Goal: Connect with others: Connect with others

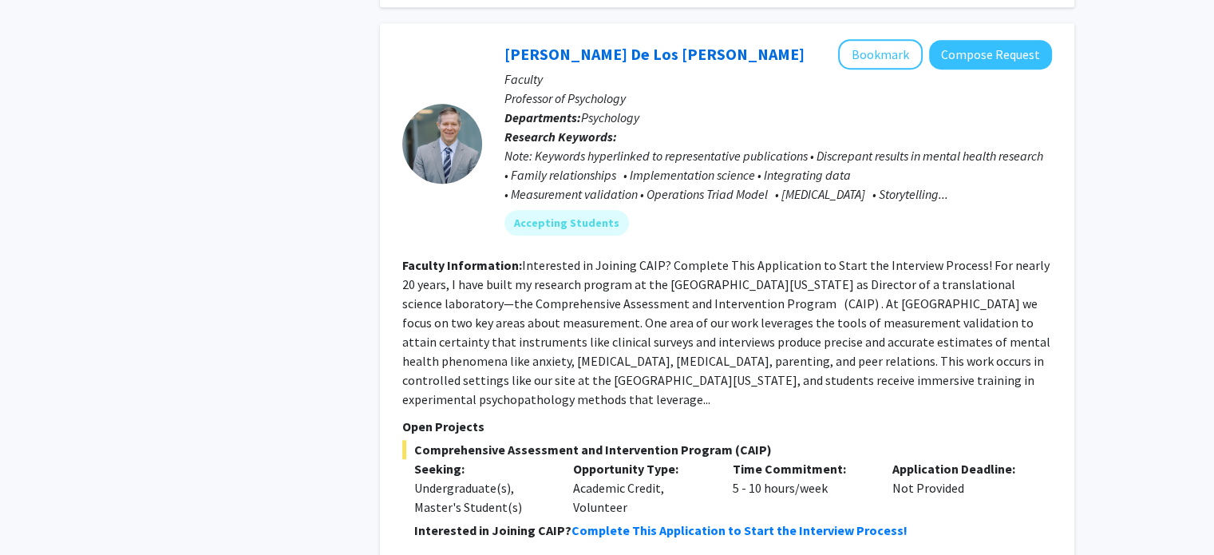
scroll to position [7516, 0]
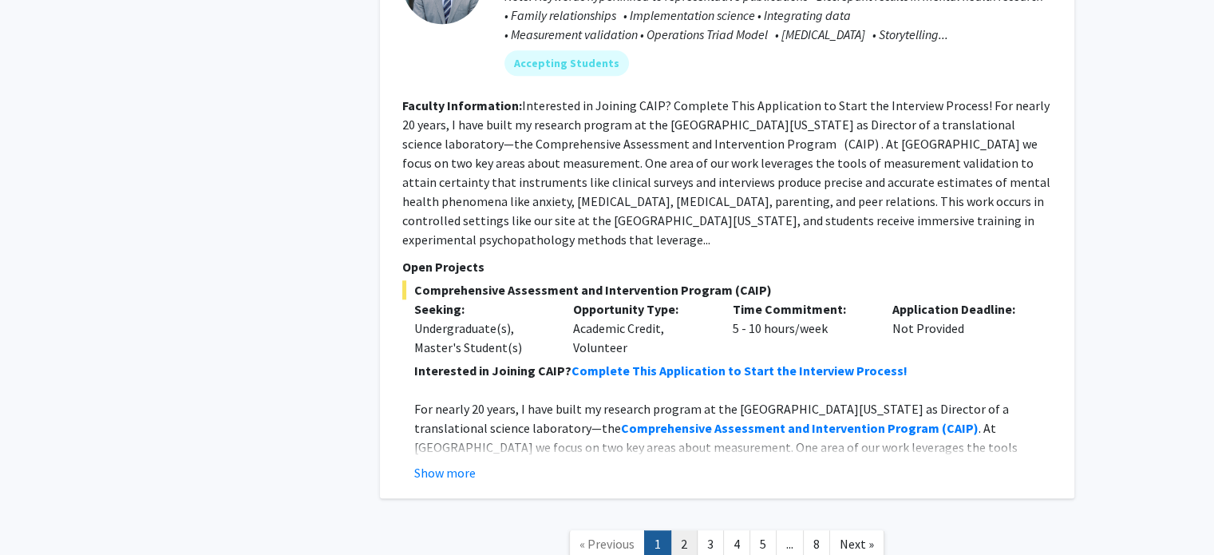
click at [691, 530] on link "2" at bounding box center [683, 544] width 27 height 28
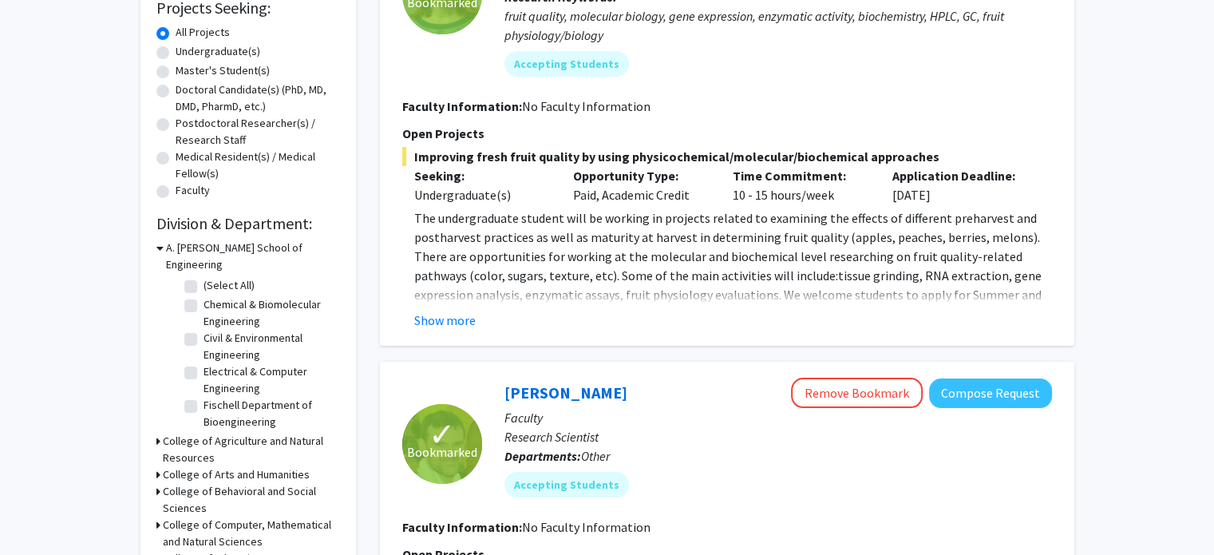
scroll to position [270, 0]
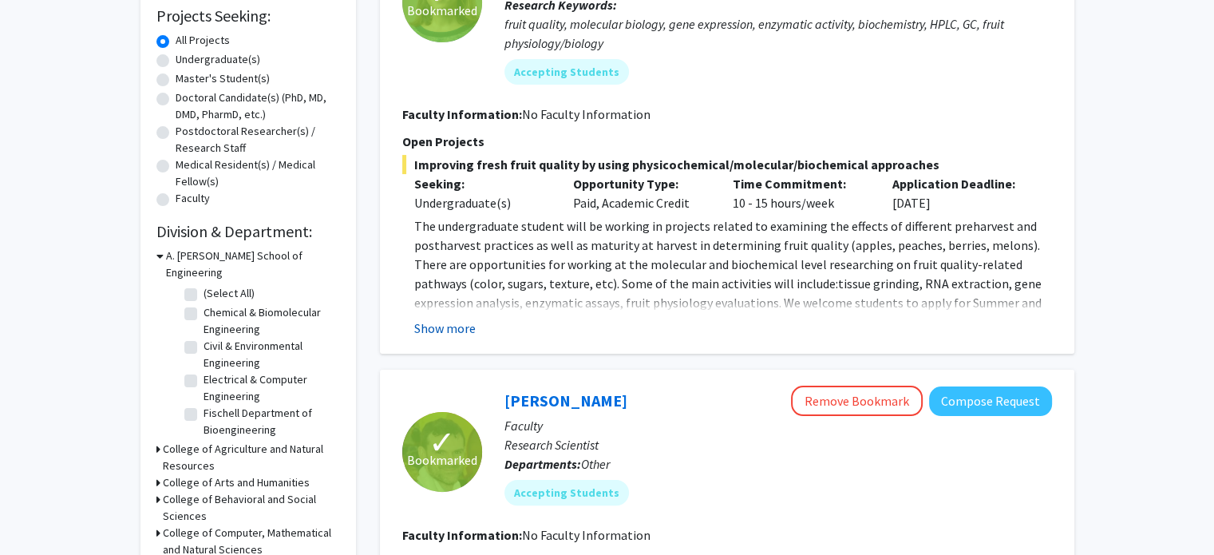
click at [463, 318] on button "Show more" at bounding box center [444, 327] width 61 height 19
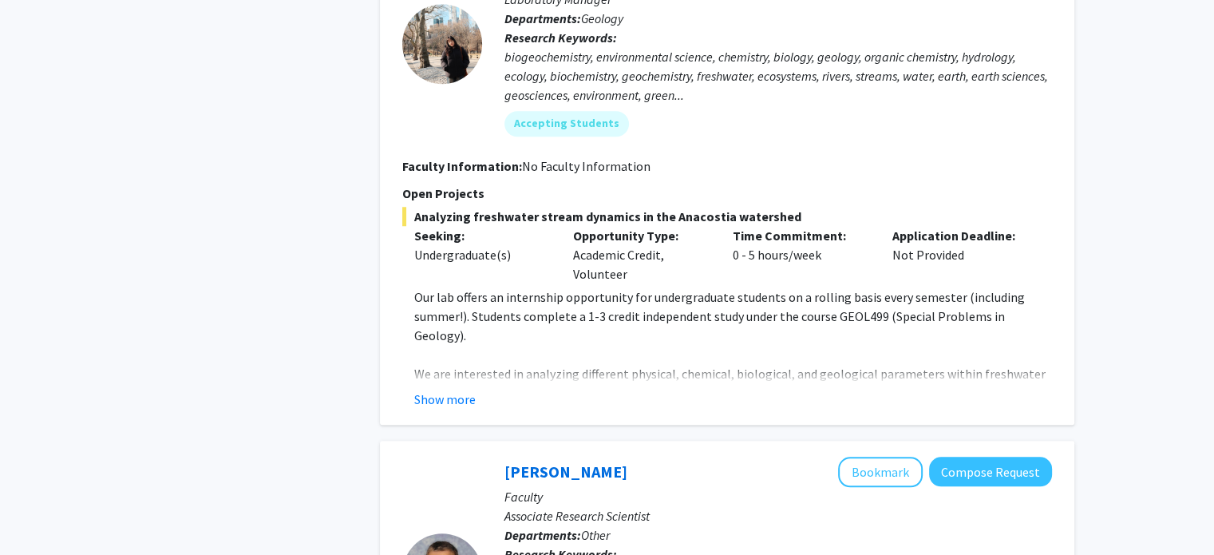
scroll to position [1347, 0]
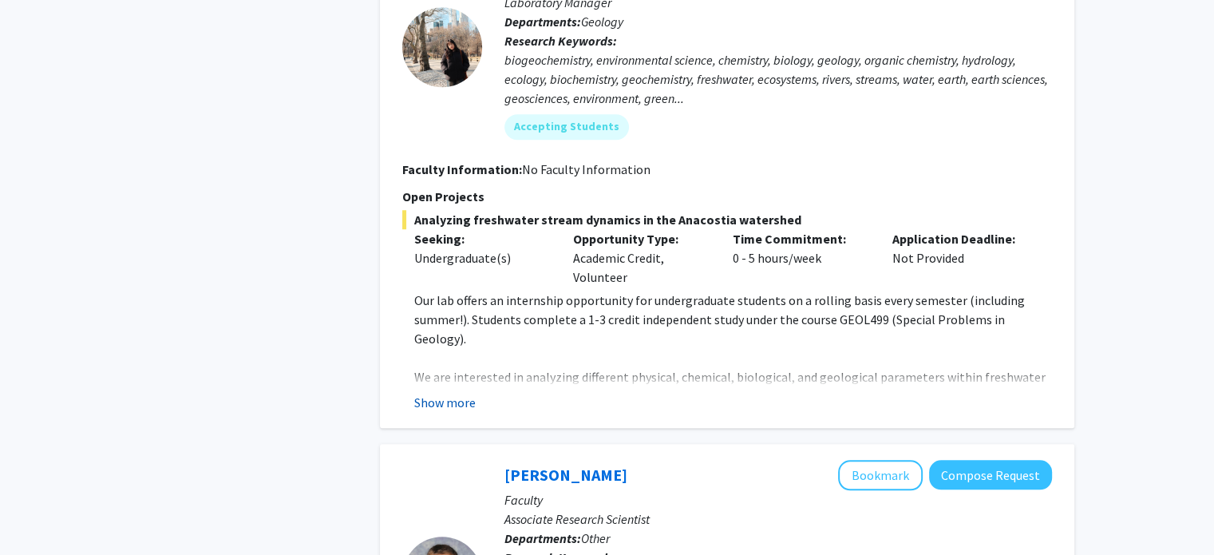
click at [437, 393] on button "Show more" at bounding box center [444, 402] width 61 height 19
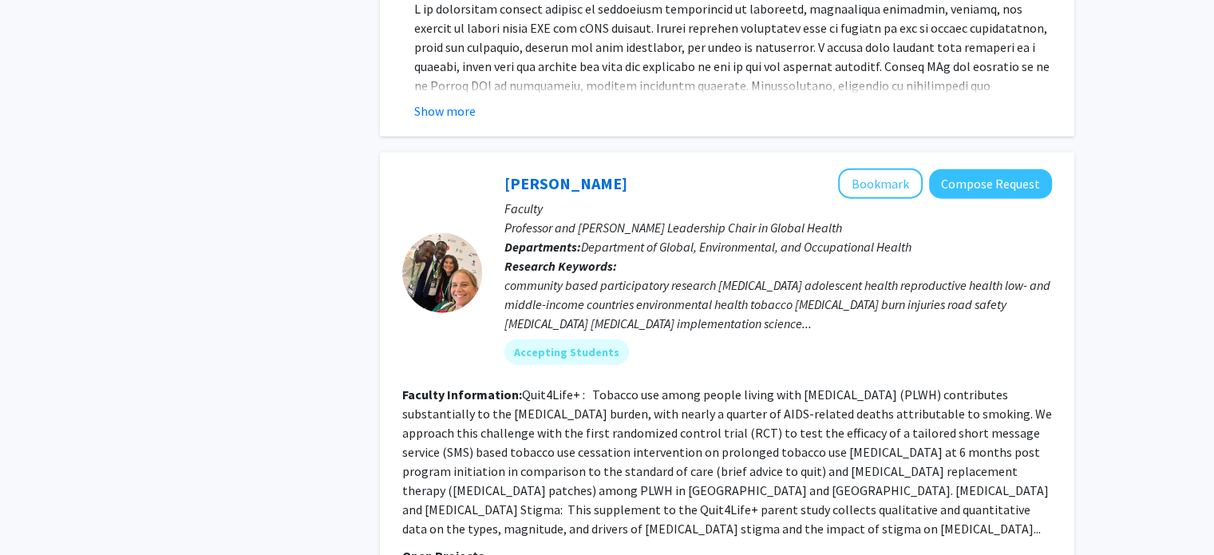
scroll to position [3692, 0]
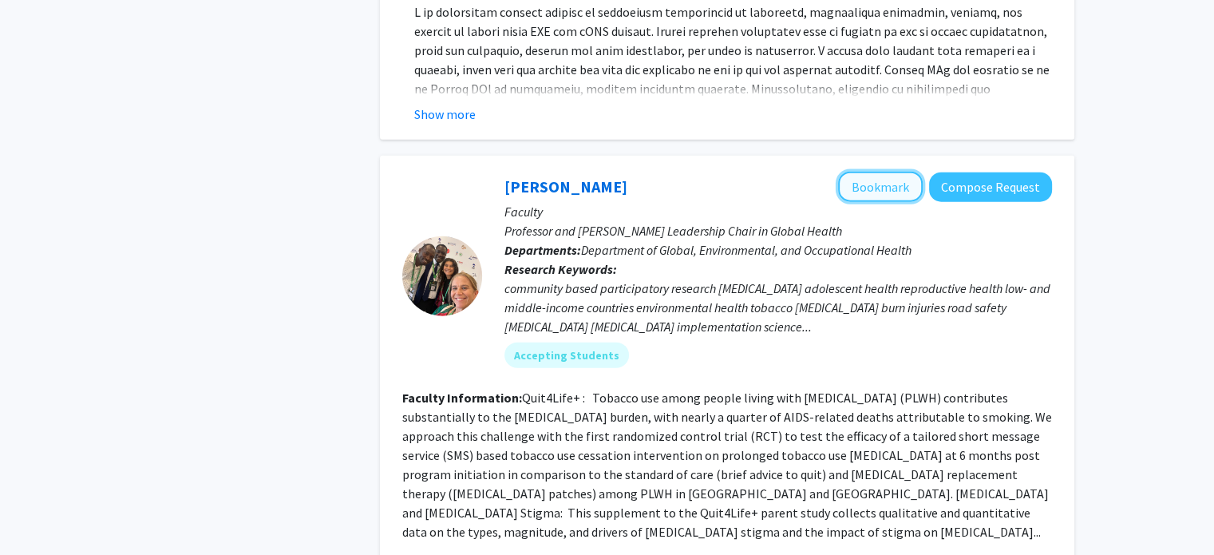
click at [884, 172] on button "Bookmark" at bounding box center [880, 187] width 85 height 30
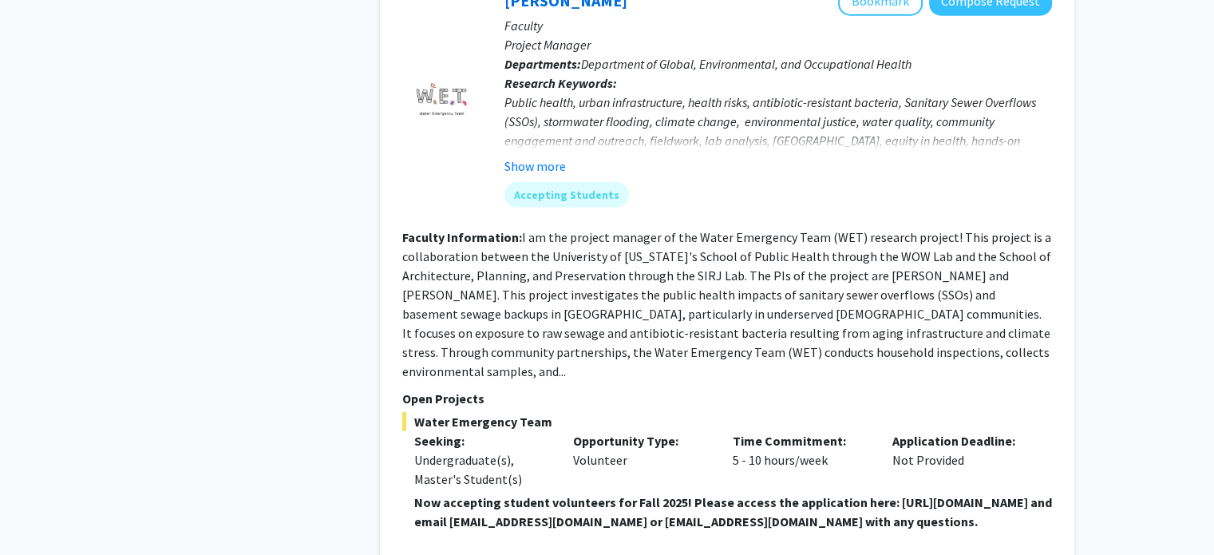
scroll to position [4575, 0]
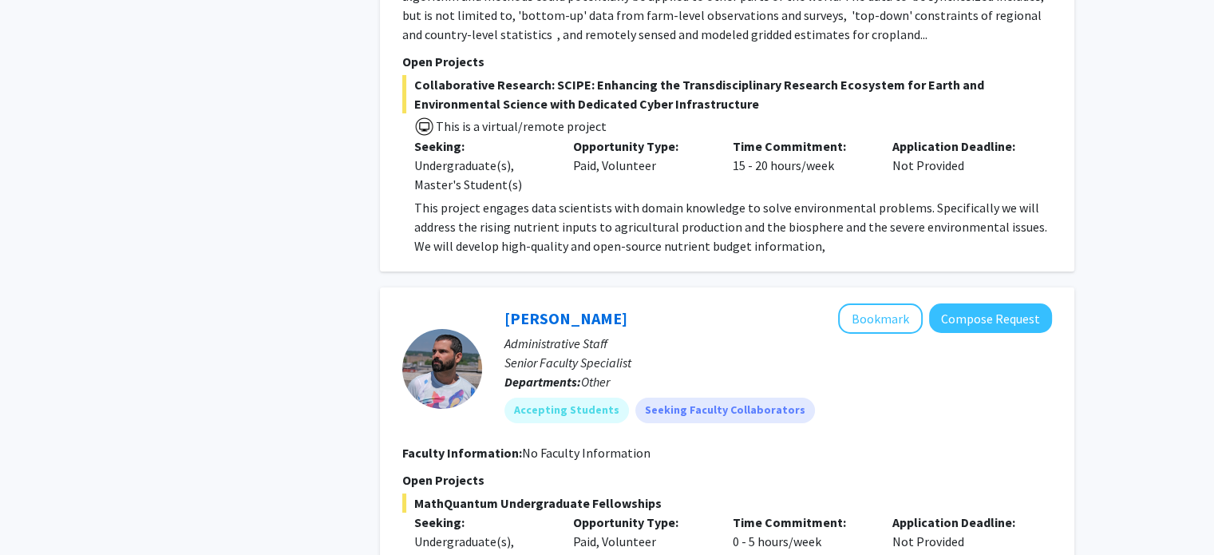
scroll to position [6105, 0]
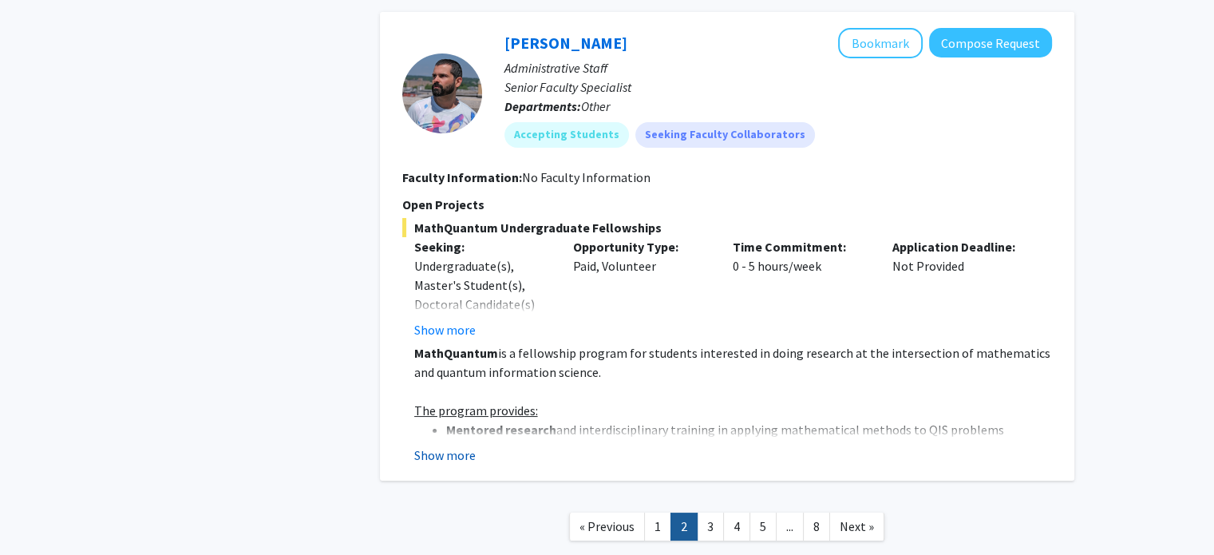
click at [447, 445] on button "Show more" at bounding box center [444, 454] width 61 height 19
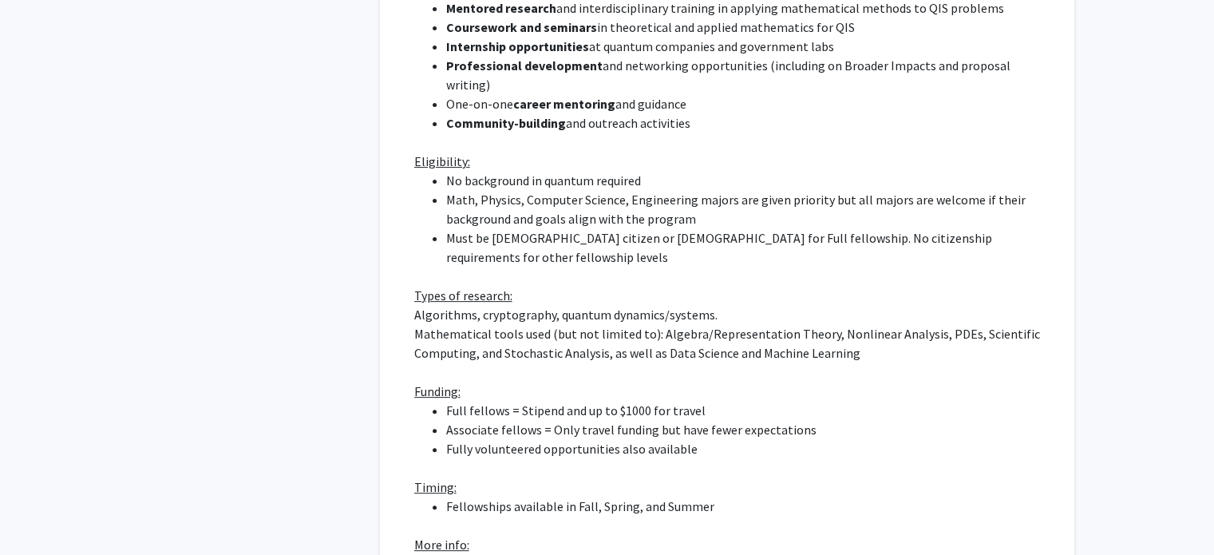
scroll to position [6737, 0]
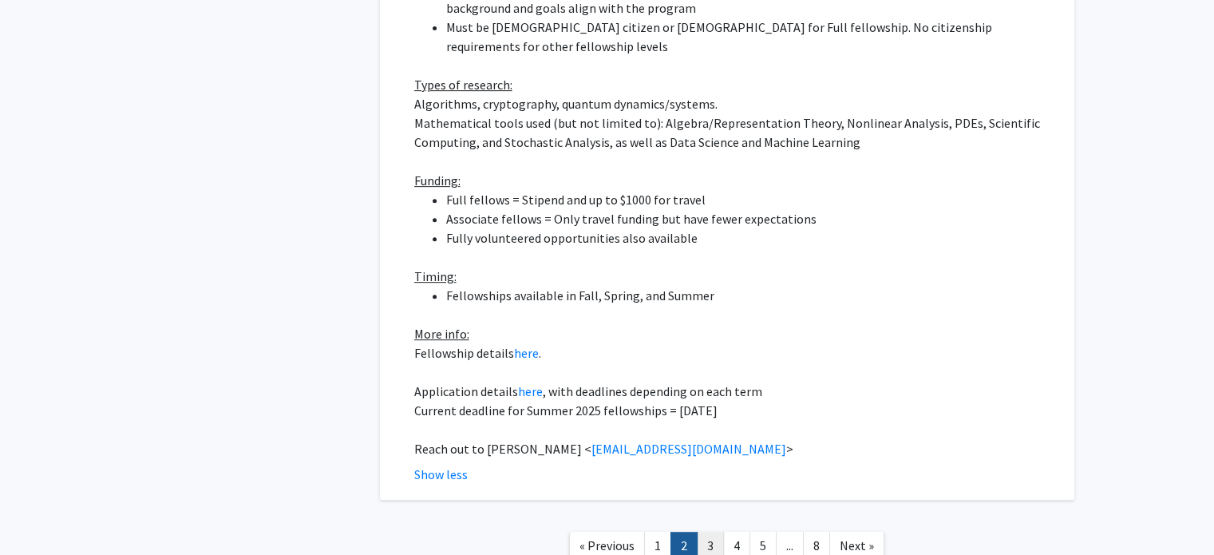
click at [714, 532] on link "3" at bounding box center [710, 546] width 27 height 28
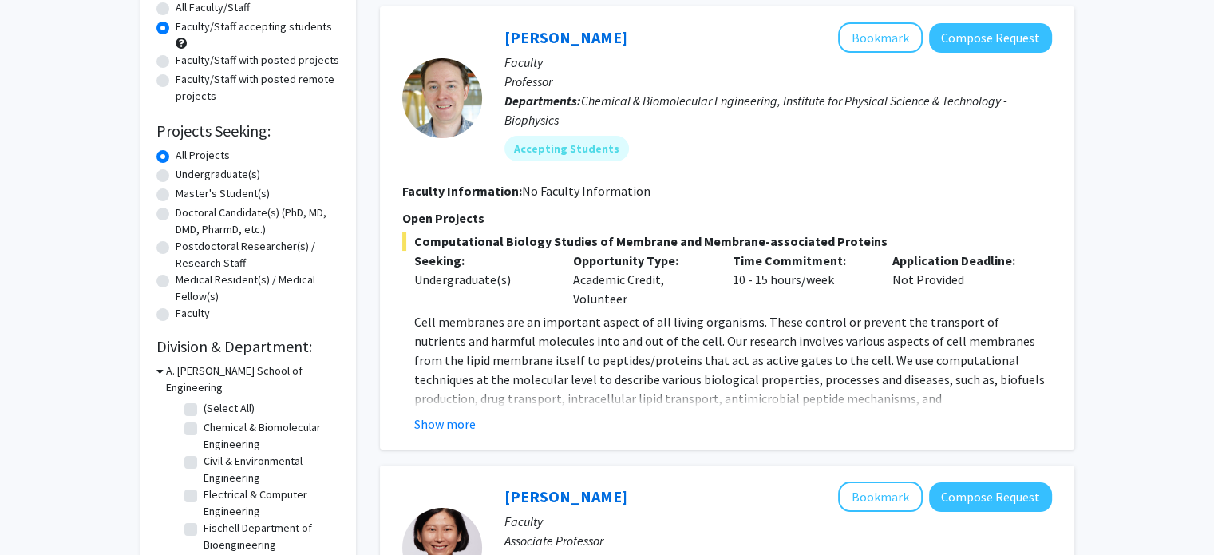
scroll to position [267, 0]
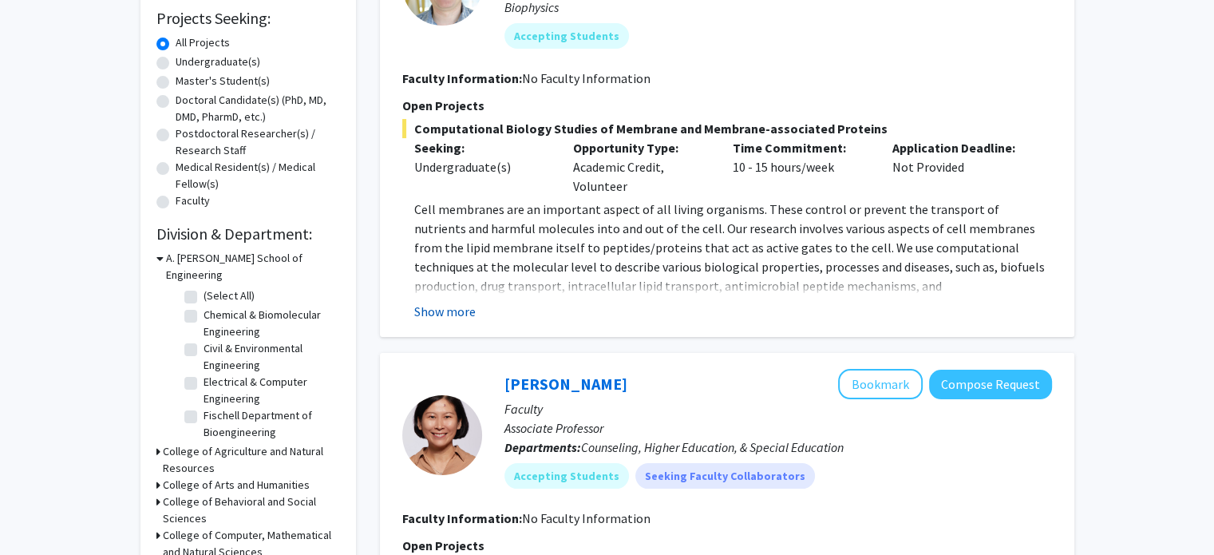
click at [428, 315] on button "Show more" at bounding box center [444, 311] width 61 height 19
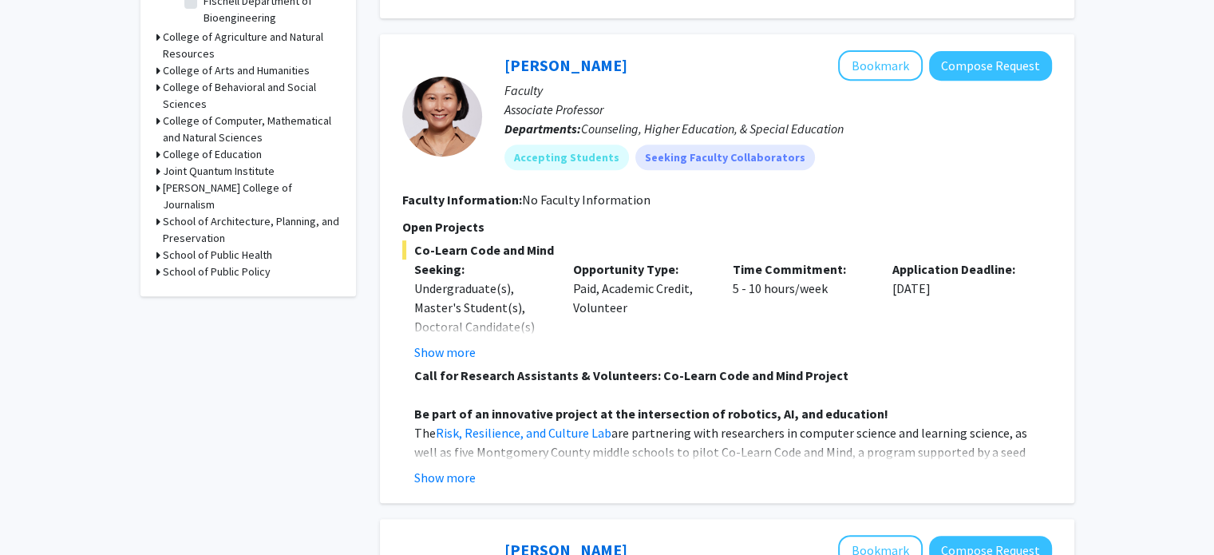
scroll to position [689, 0]
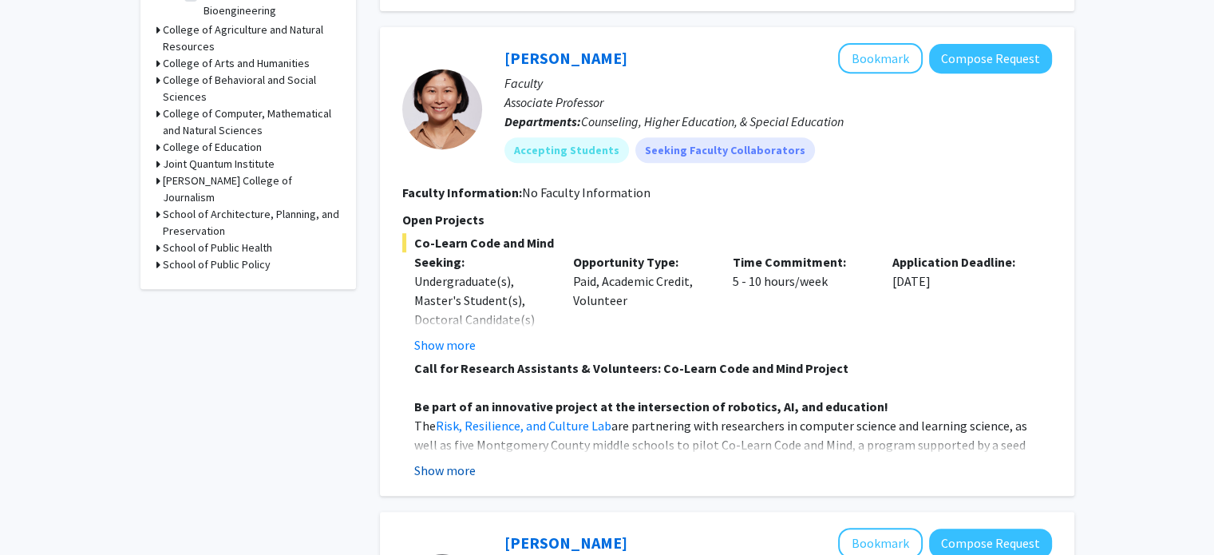
click at [433, 461] on button "Show more" at bounding box center [444, 470] width 61 height 19
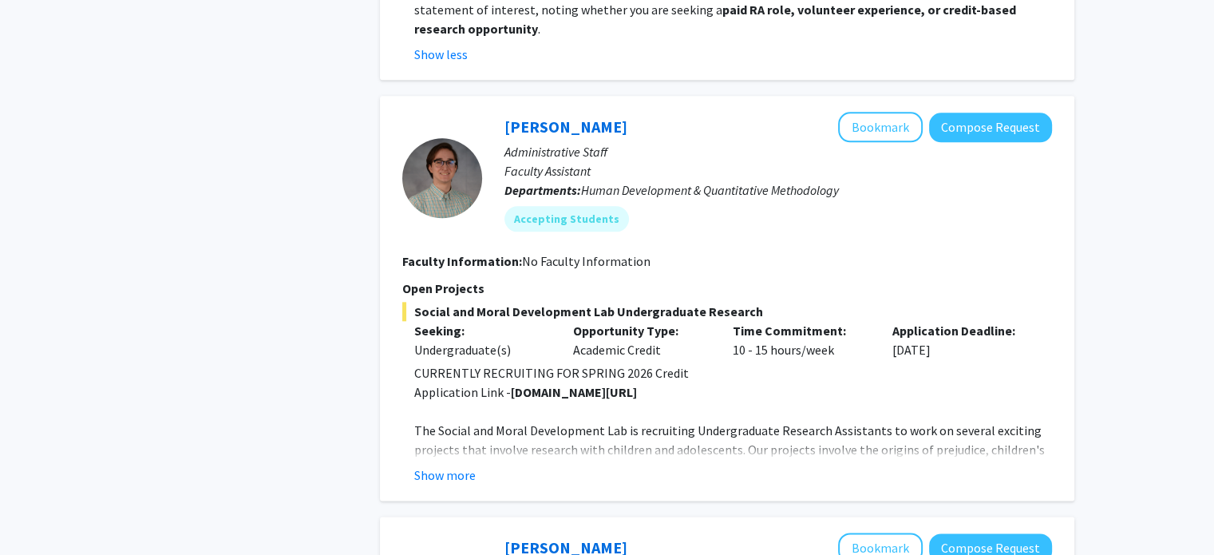
scroll to position [1832, 0]
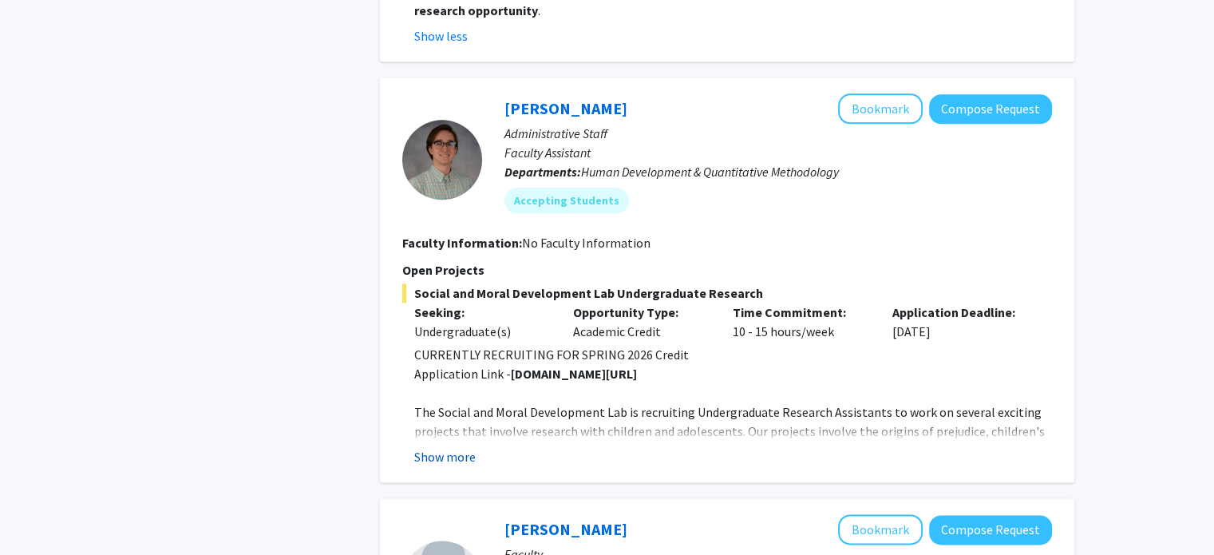
click at [447, 447] on button "Show more" at bounding box center [444, 456] width 61 height 19
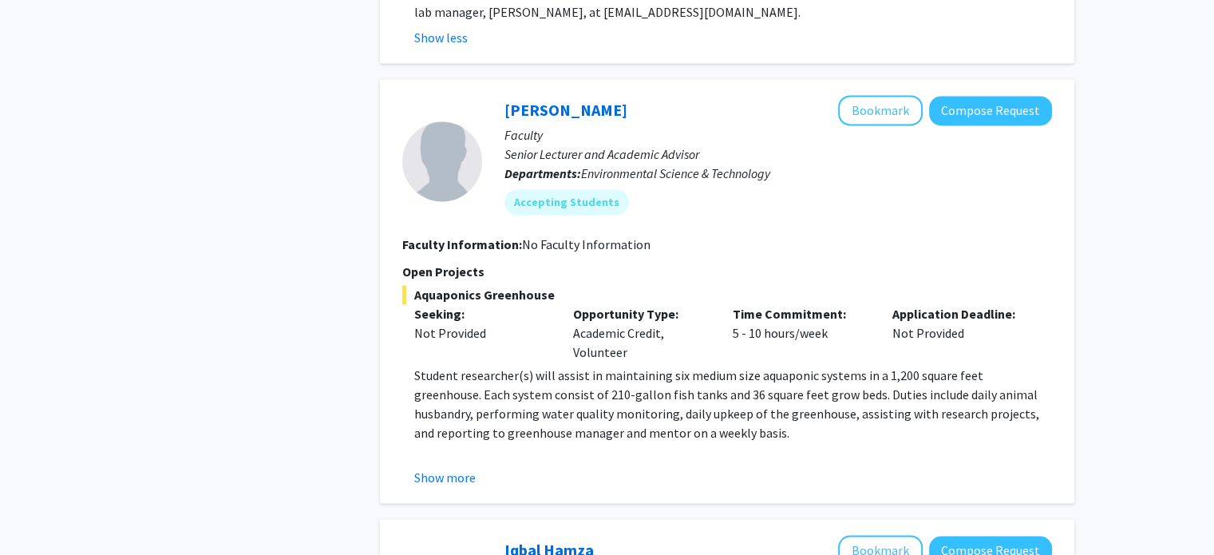
scroll to position [2425, 0]
click at [449, 466] on button "Show more" at bounding box center [444, 475] width 61 height 19
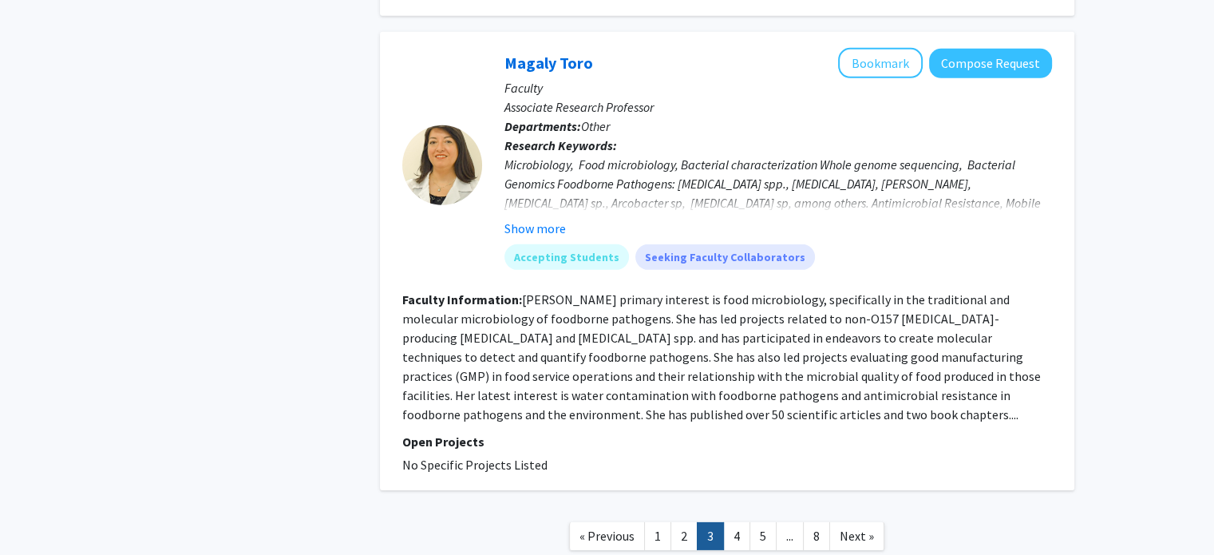
scroll to position [5029, 0]
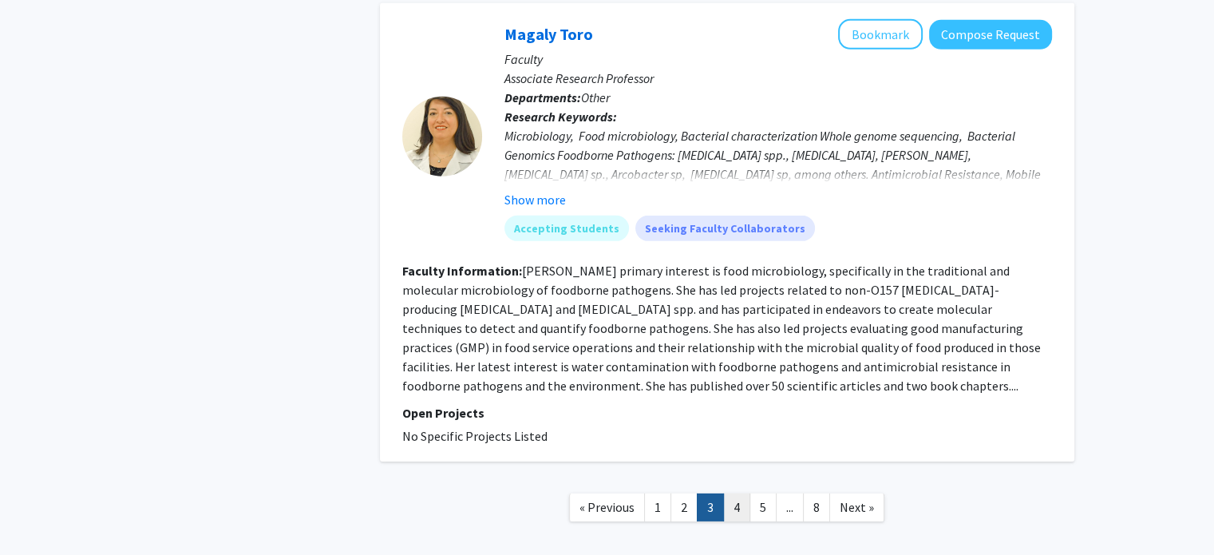
click at [734, 493] on link "4" at bounding box center [736, 507] width 27 height 28
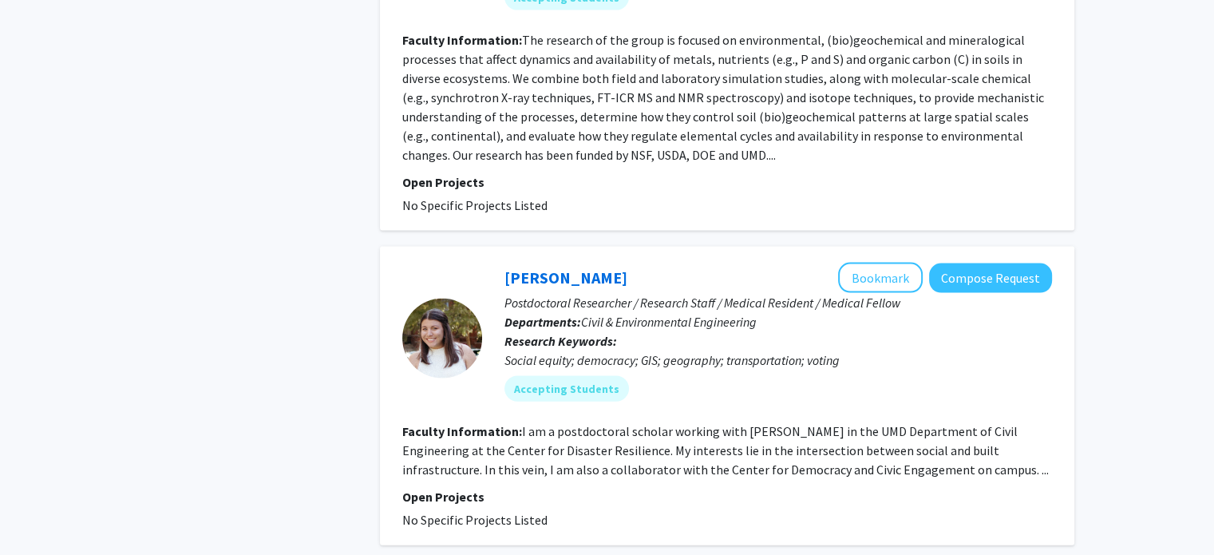
scroll to position [3544, 0]
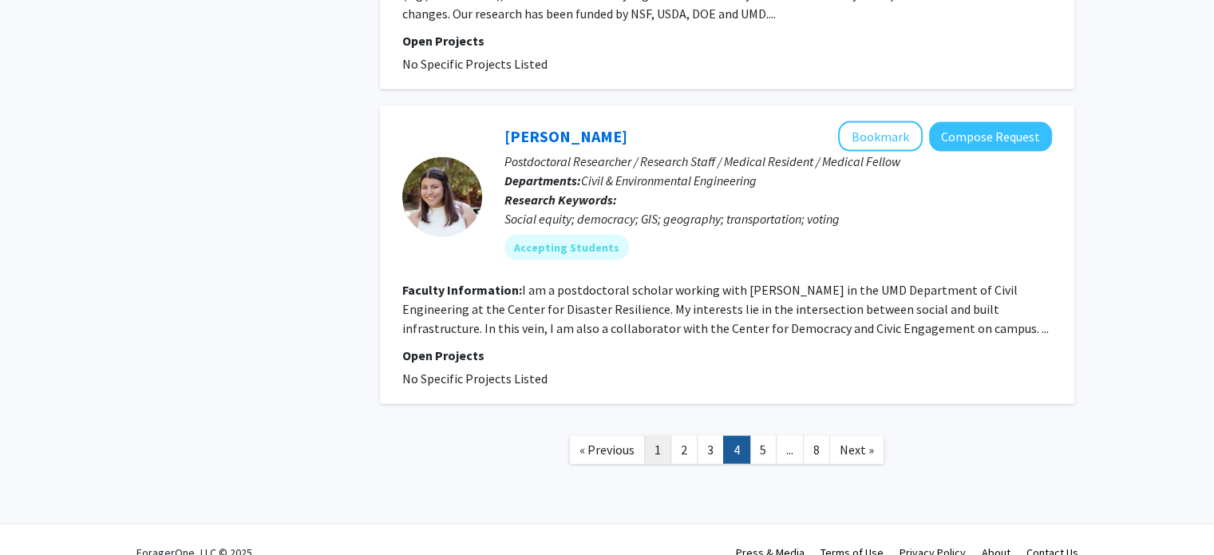
click at [663, 436] on link "1" at bounding box center [657, 450] width 27 height 28
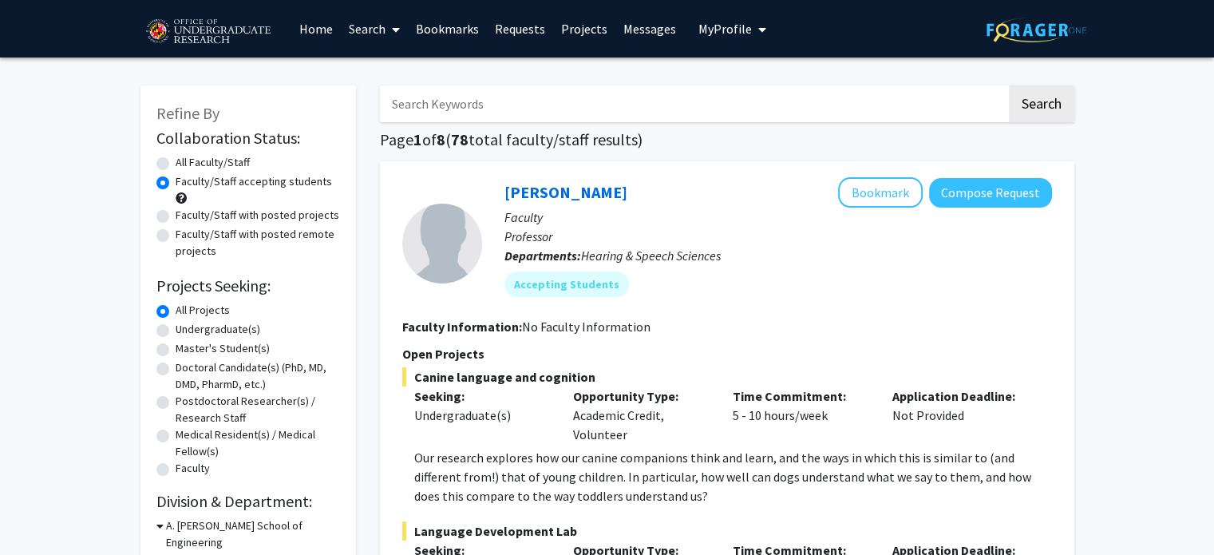
click at [242, 213] on label "Faculty/Staff with posted projects" at bounding box center [258, 215] width 164 height 17
click at [186, 213] on input "Faculty/Staff with posted projects" at bounding box center [181, 212] width 10 height 10
radio input "true"
click at [225, 331] on label "Undergraduate(s)" at bounding box center [218, 329] width 85 height 17
click at [186, 331] on input "Undergraduate(s)" at bounding box center [181, 326] width 10 height 10
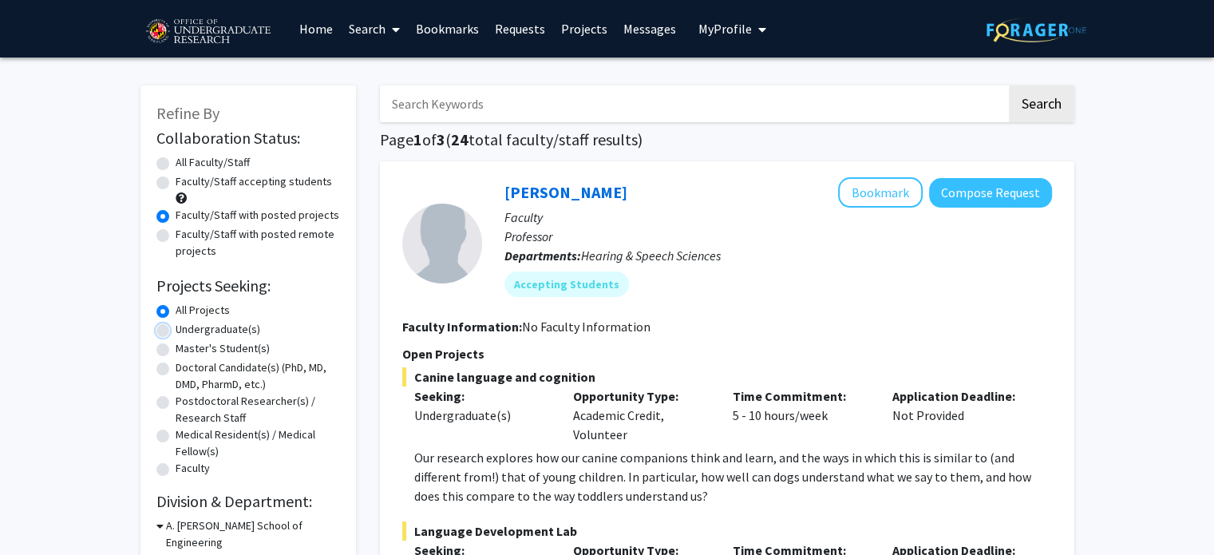
radio input "true"
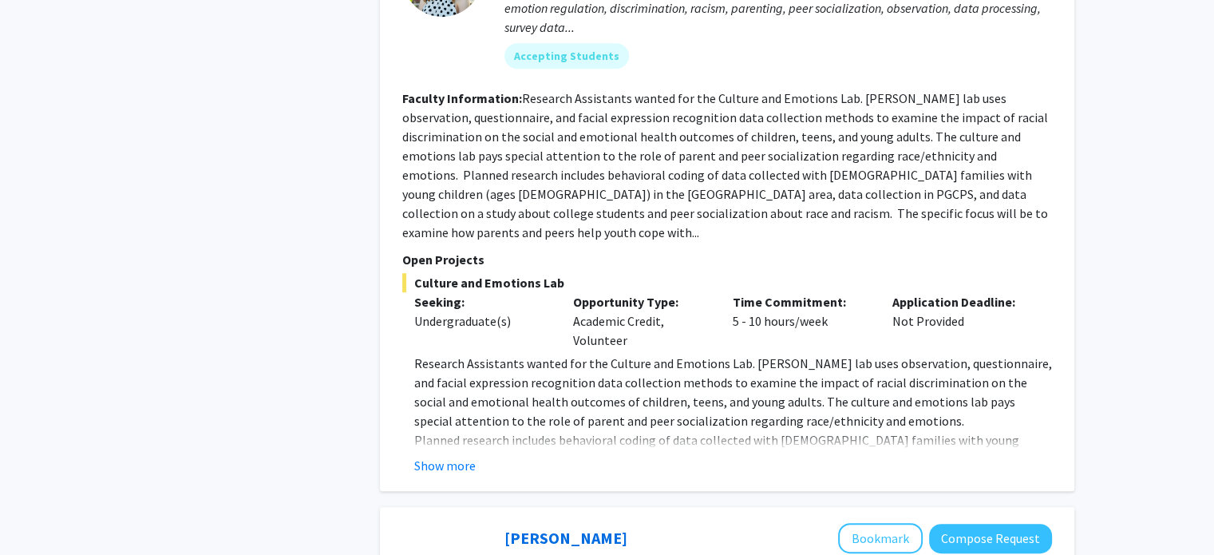
scroll to position [836, 0]
click at [429, 455] on button "Show more" at bounding box center [444, 464] width 61 height 19
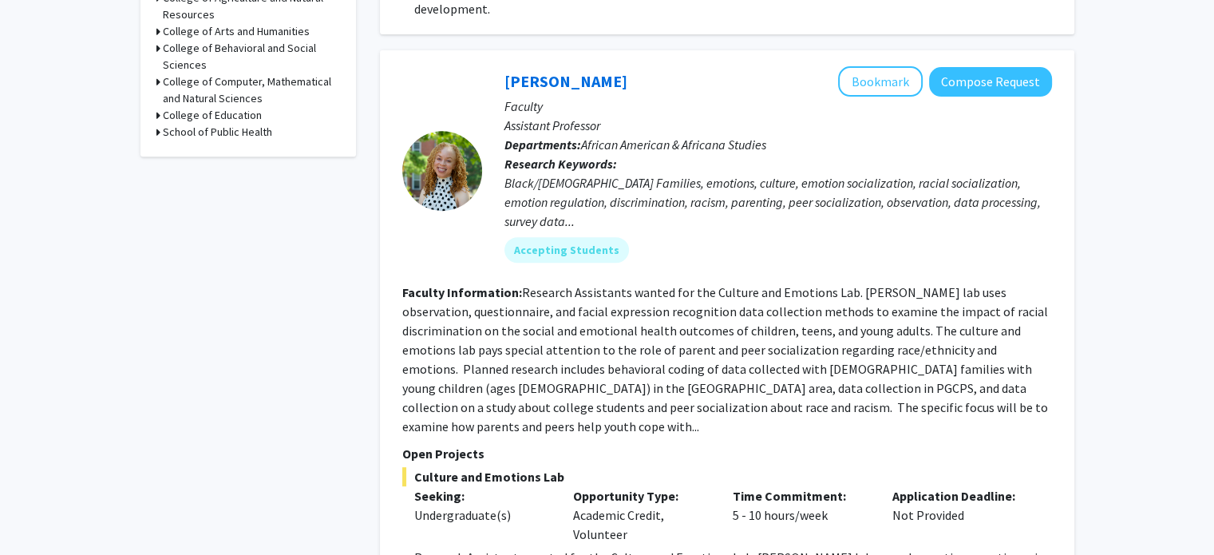
scroll to position [639, 0]
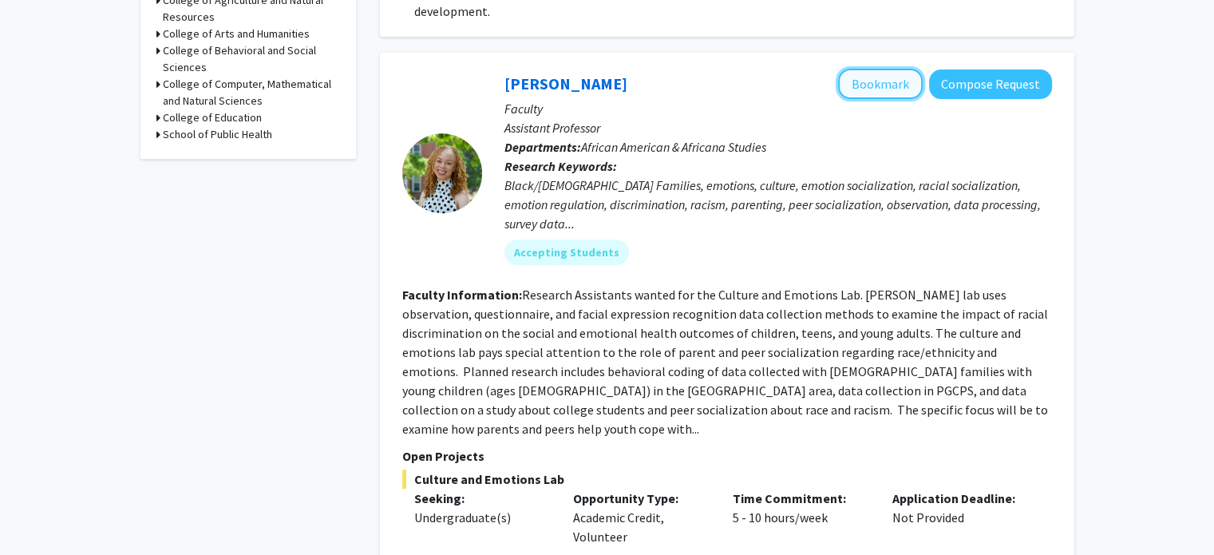
click at [892, 75] on button "Bookmark" at bounding box center [880, 84] width 85 height 30
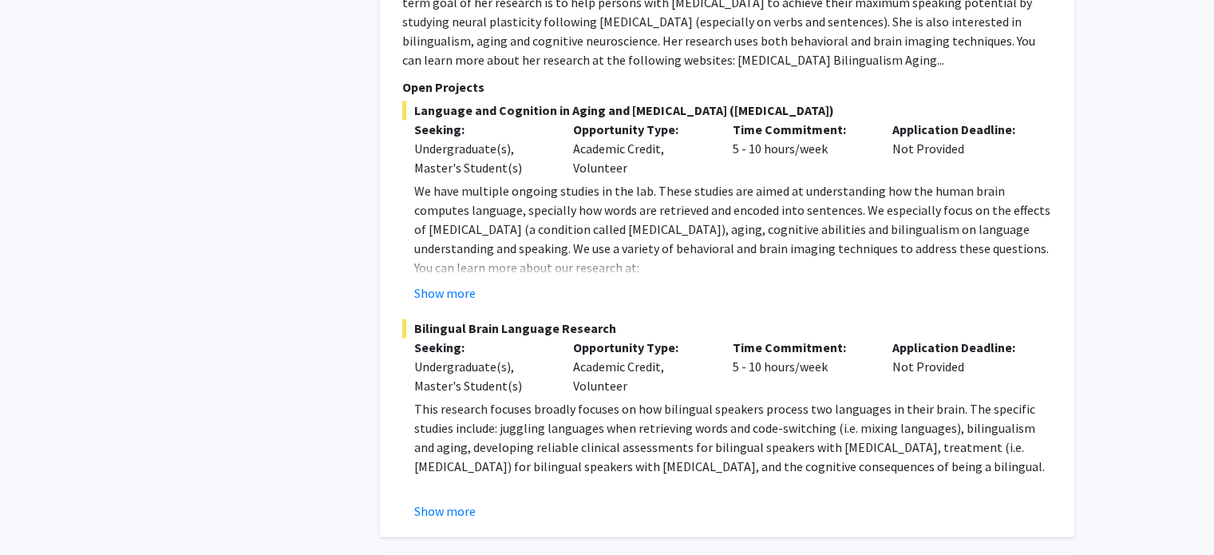
scroll to position [2497, 0]
click at [441, 282] on button "Show more" at bounding box center [444, 291] width 61 height 19
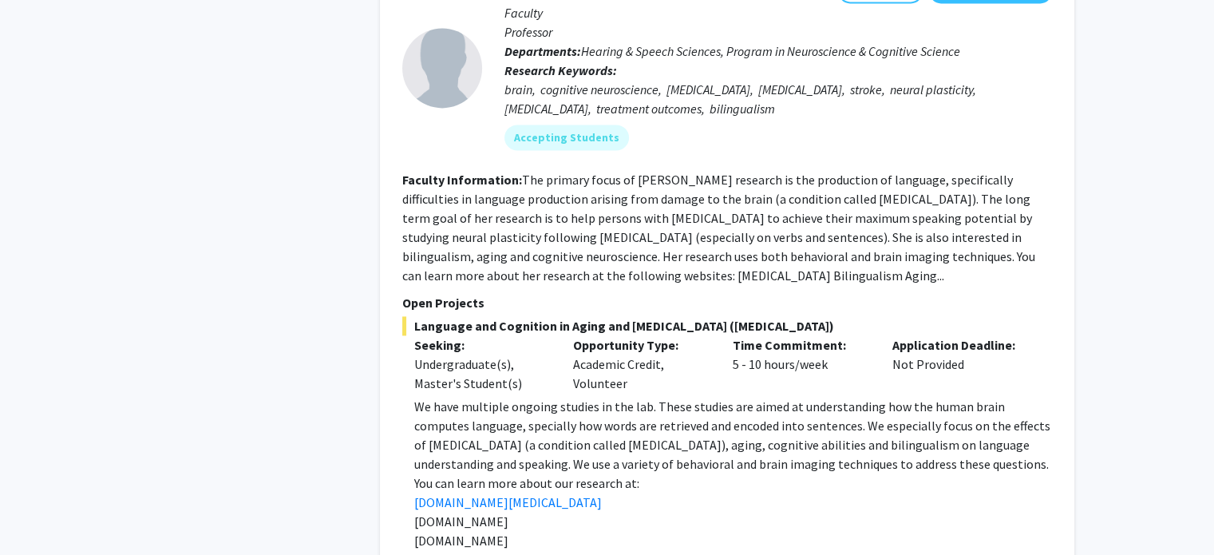
scroll to position [2144, 0]
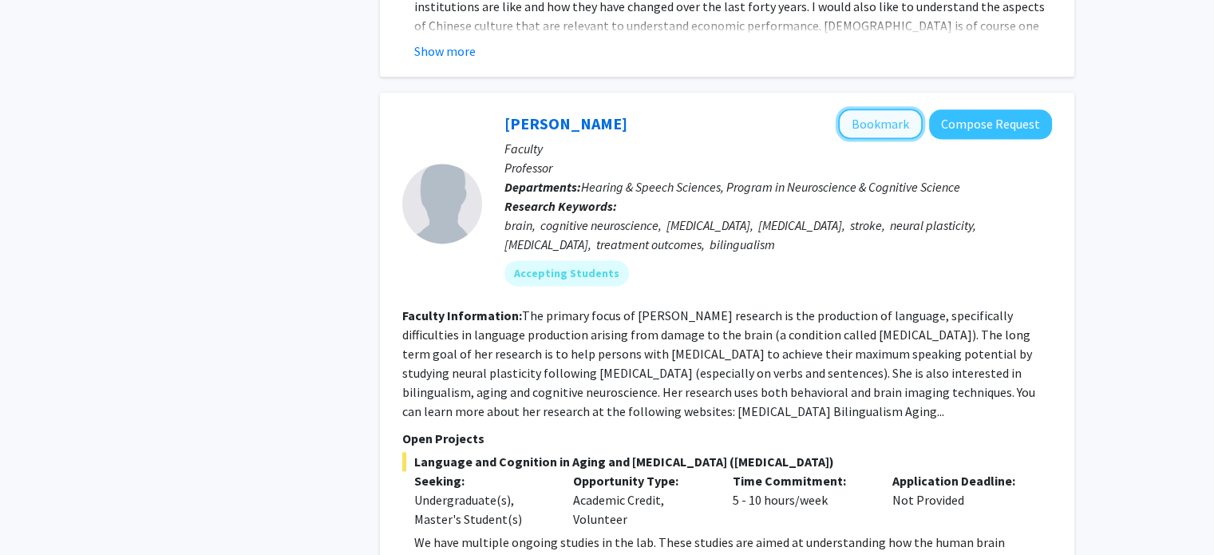
click at [875, 109] on button "Bookmark" at bounding box center [880, 124] width 85 height 30
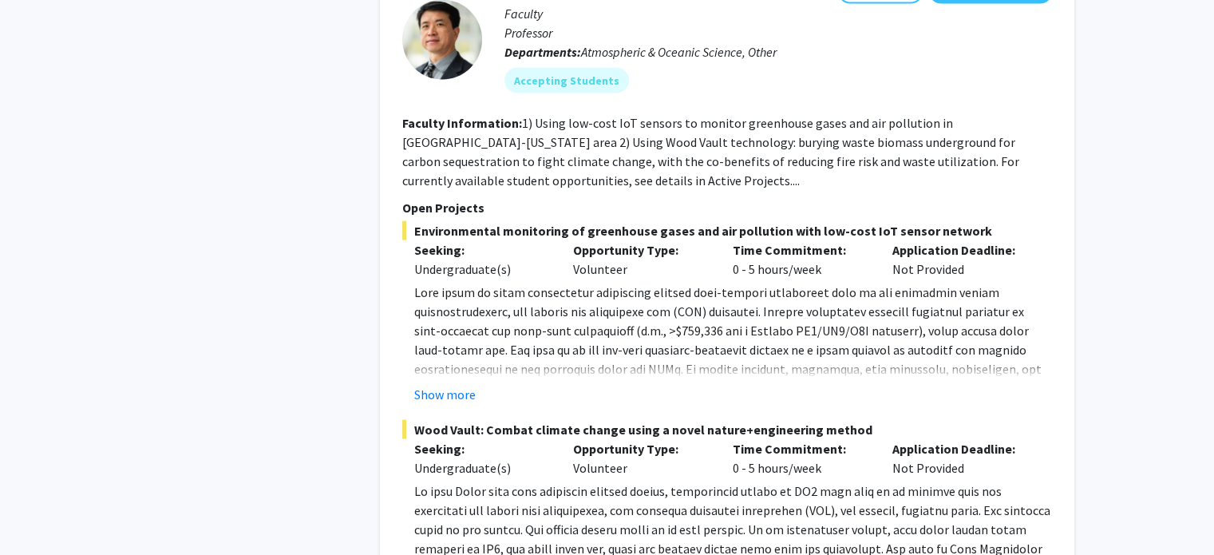
scroll to position [3263, 0]
click at [425, 384] on button "Show more" at bounding box center [444, 393] width 61 height 19
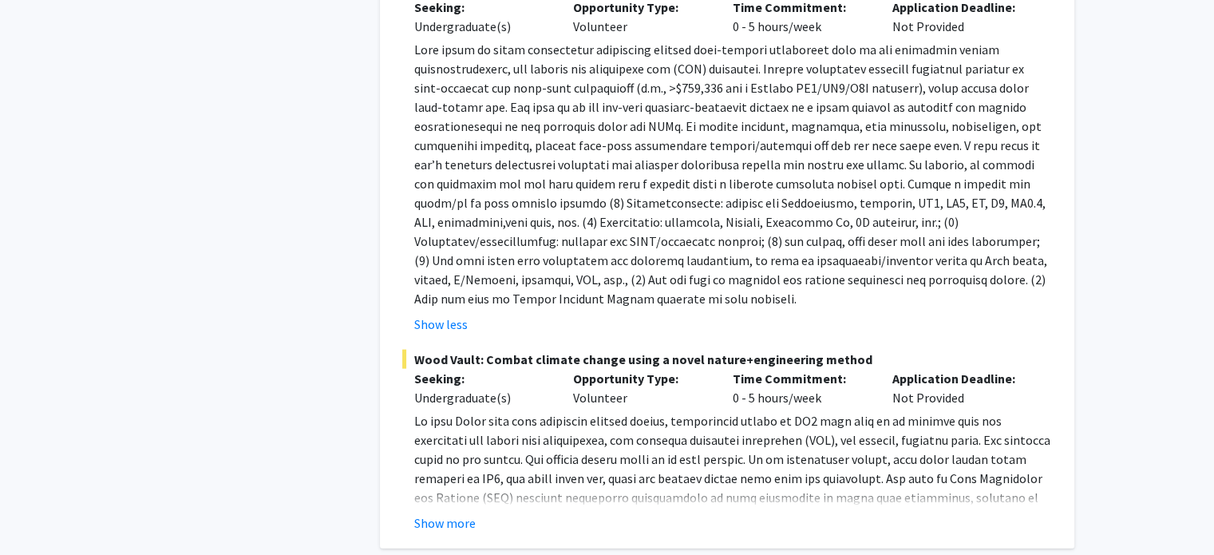
scroll to position [3509, 0]
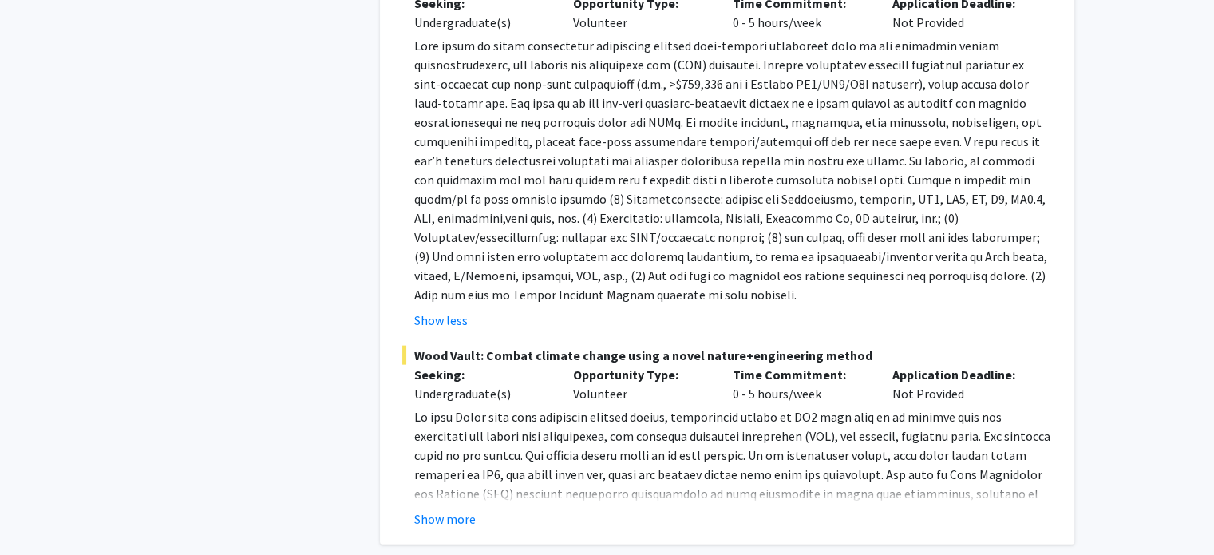
click at [441, 427] on fg-read-more "Students can participate in a highly interdisciplinary team in conducting lab e…" at bounding box center [727, 467] width 650 height 121
click at [436, 509] on button "Show more" at bounding box center [444, 518] width 61 height 19
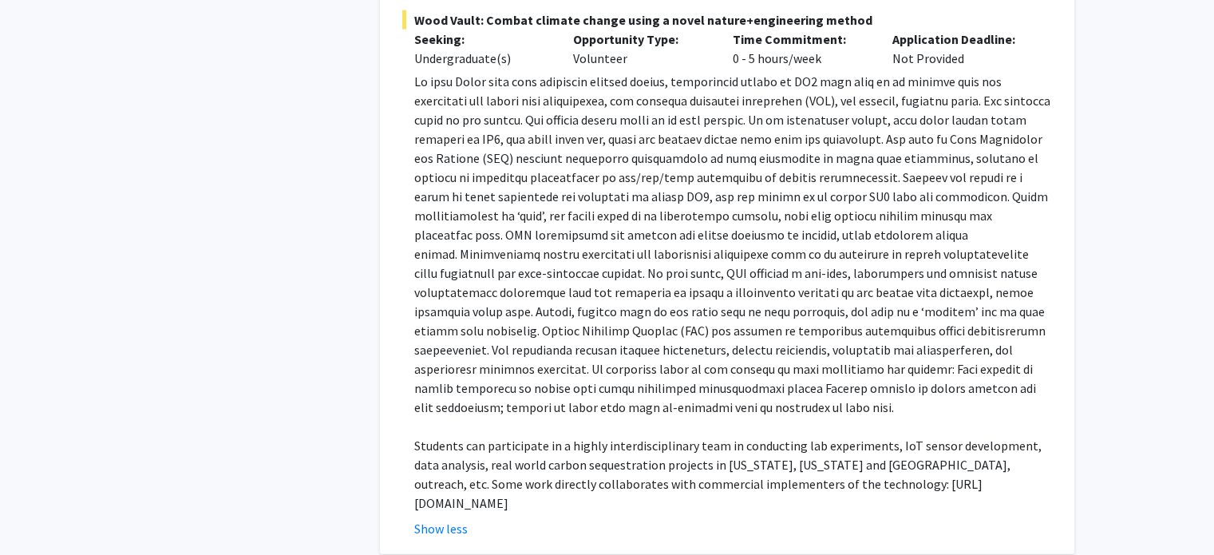
scroll to position [3843, 0]
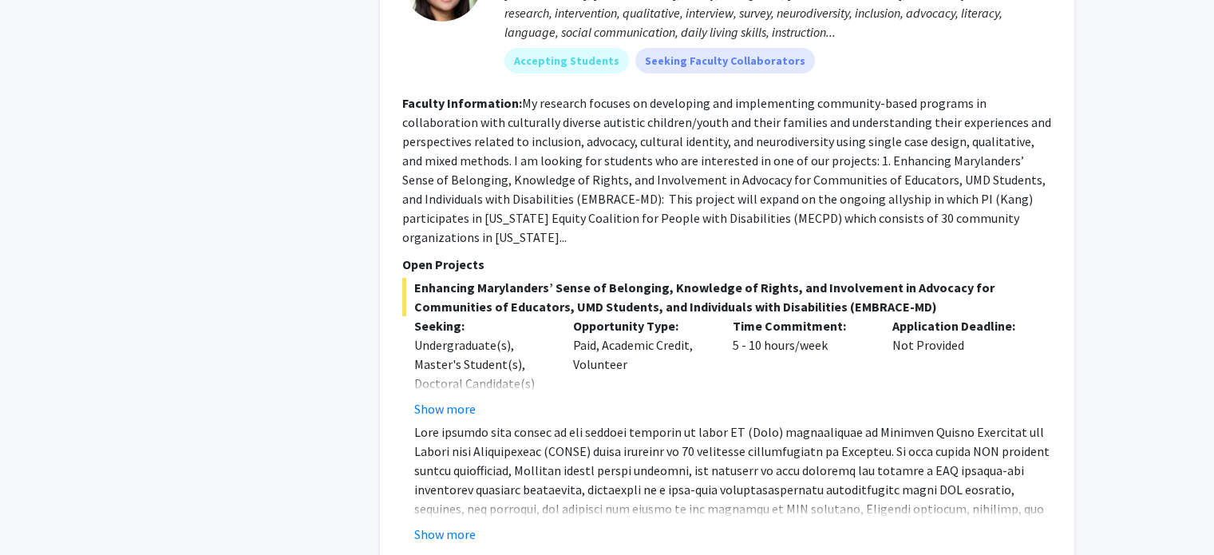
scroll to position [5364, 0]
click at [442, 399] on button "Show more" at bounding box center [444, 408] width 61 height 19
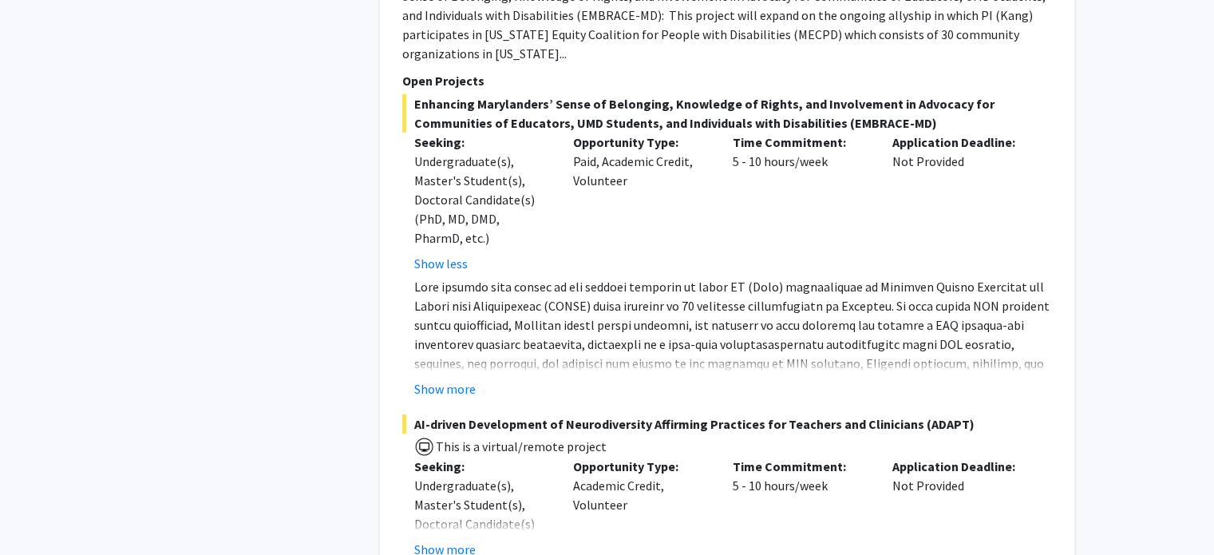
scroll to position [5548, 0]
click at [448, 378] on button "Show more" at bounding box center [444, 387] width 61 height 19
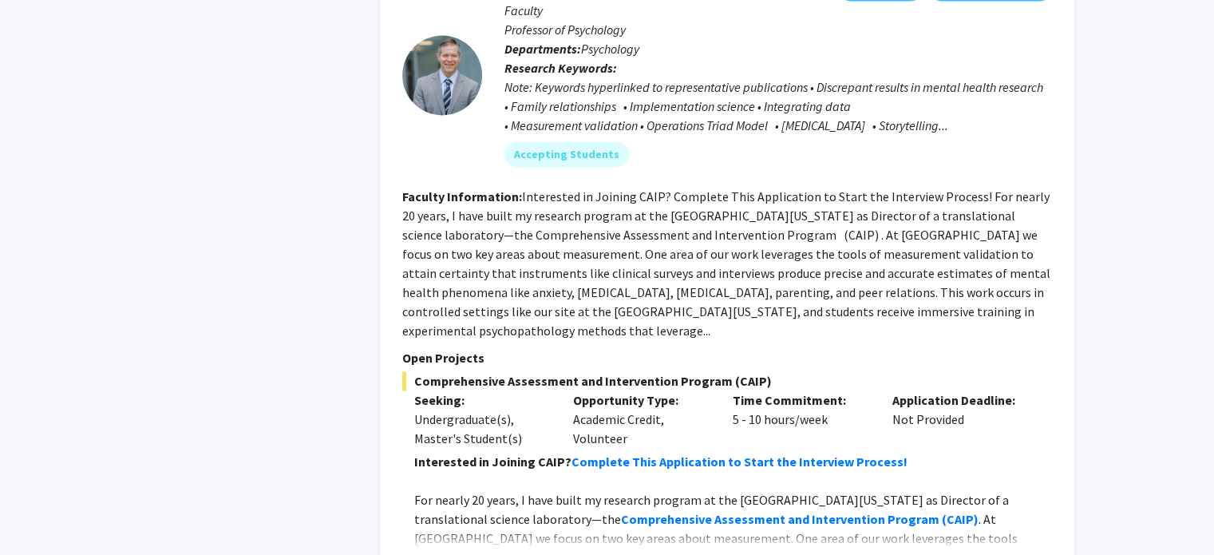
scroll to position [8461, 0]
click at [421, 450] on fg-read-more "Interested in Joining CAIP? Complete This Application to Start the Interview Pr…" at bounding box center [727, 510] width 650 height 121
click at [428, 552] on button "Show more" at bounding box center [444, 561] width 61 height 19
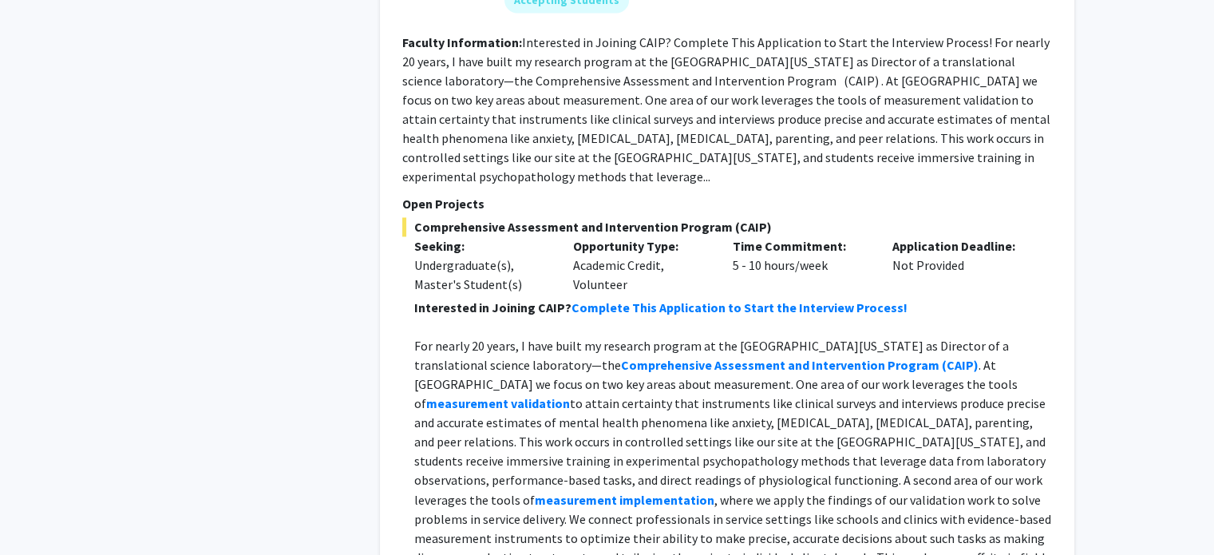
scroll to position [8614, 0]
click at [394, 349] on div "Andres De Los Reyes Bookmark Compose Request Faculty Professor of Psychology De…" at bounding box center [727, 232] width 694 height 864
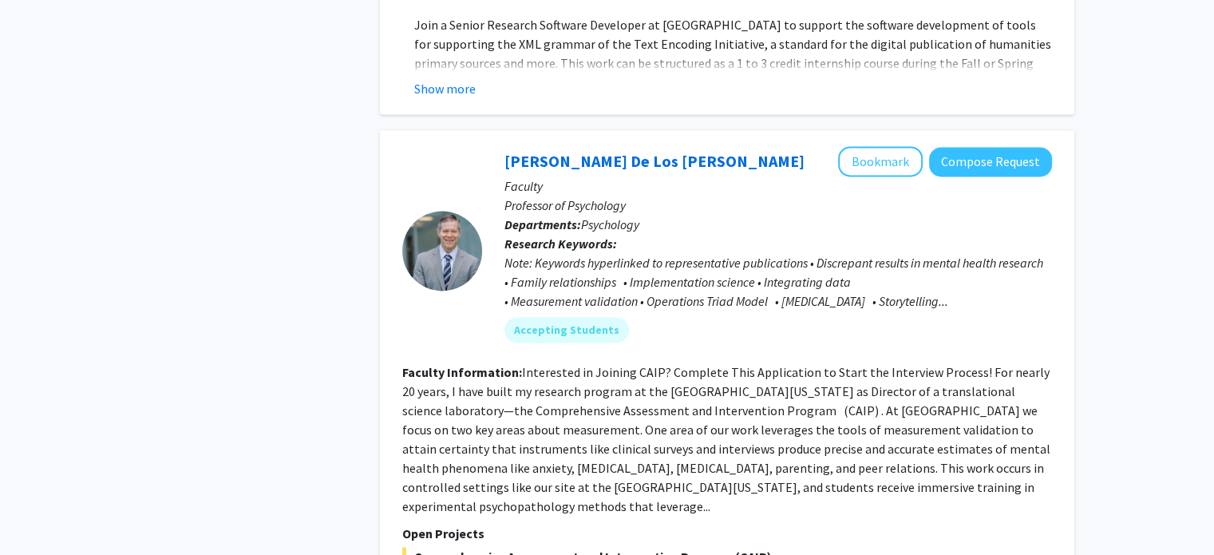
scroll to position [8282, 0]
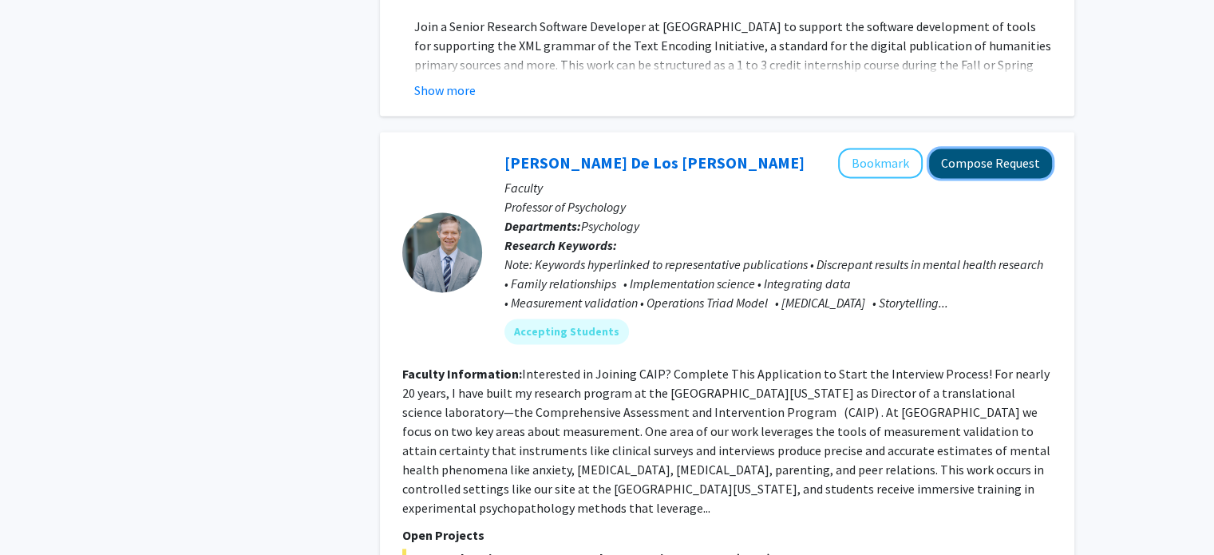
click at [977, 148] on button "Compose Request" at bounding box center [990, 163] width 123 height 30
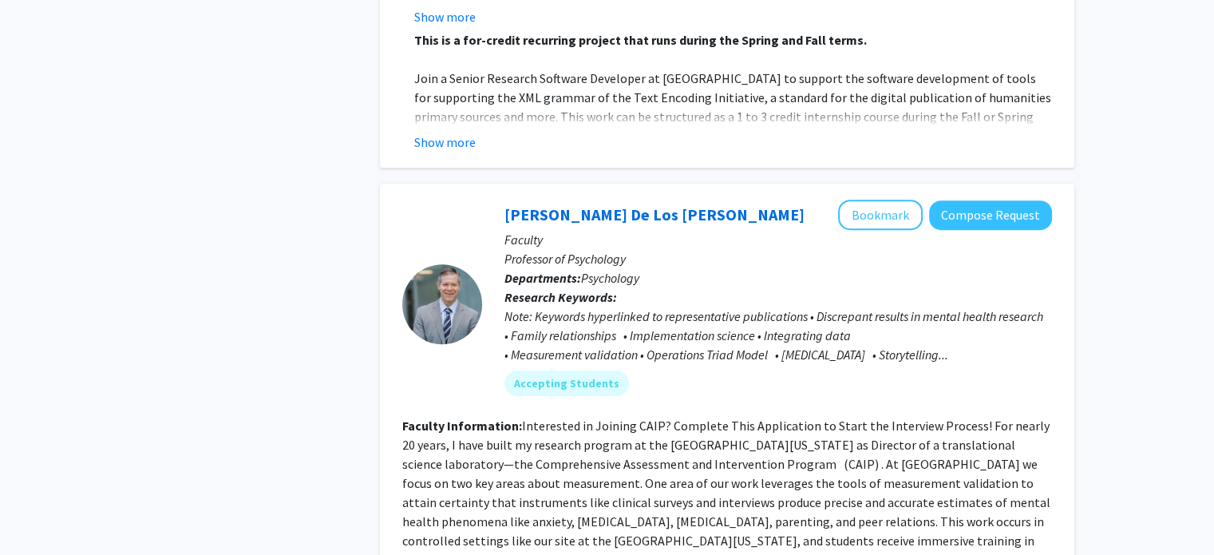
scroll to position [7183, 0]
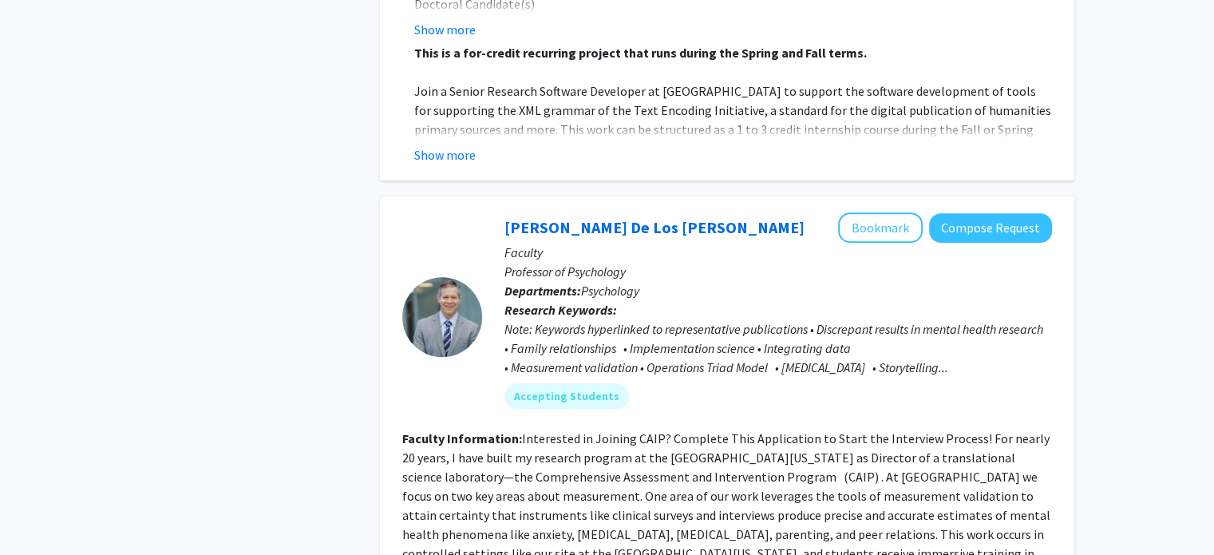
click at [887, 243] on p "Faculty" at bounding box center [778, 252] width 548 height 19
click at [865, 212] on button "Bookmark" at bounding box center [880, 227] width 85 height 30
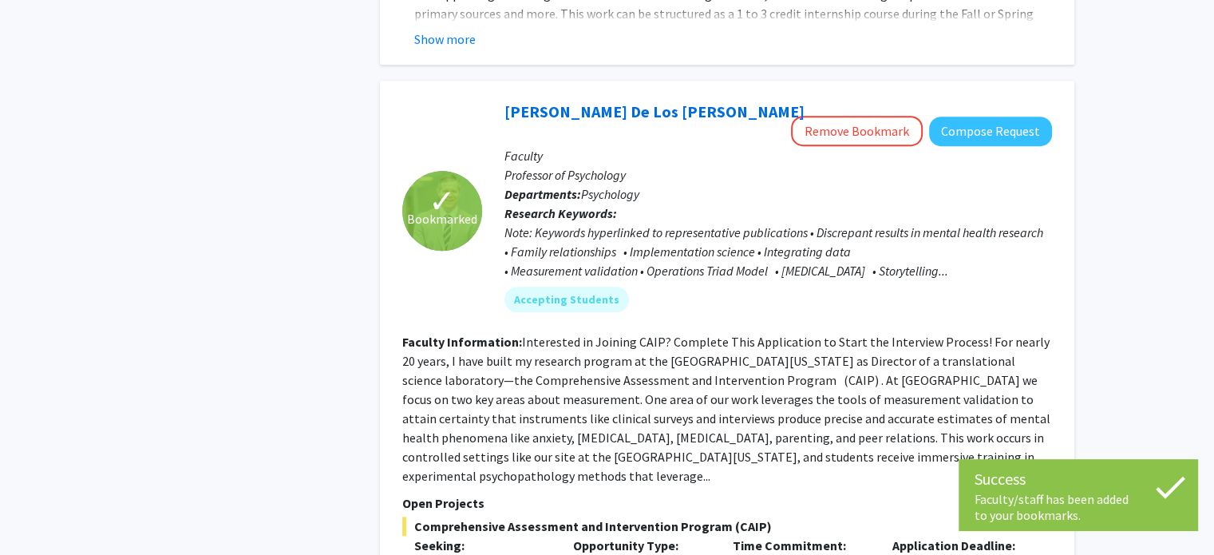
scroll to position [7516, 0]
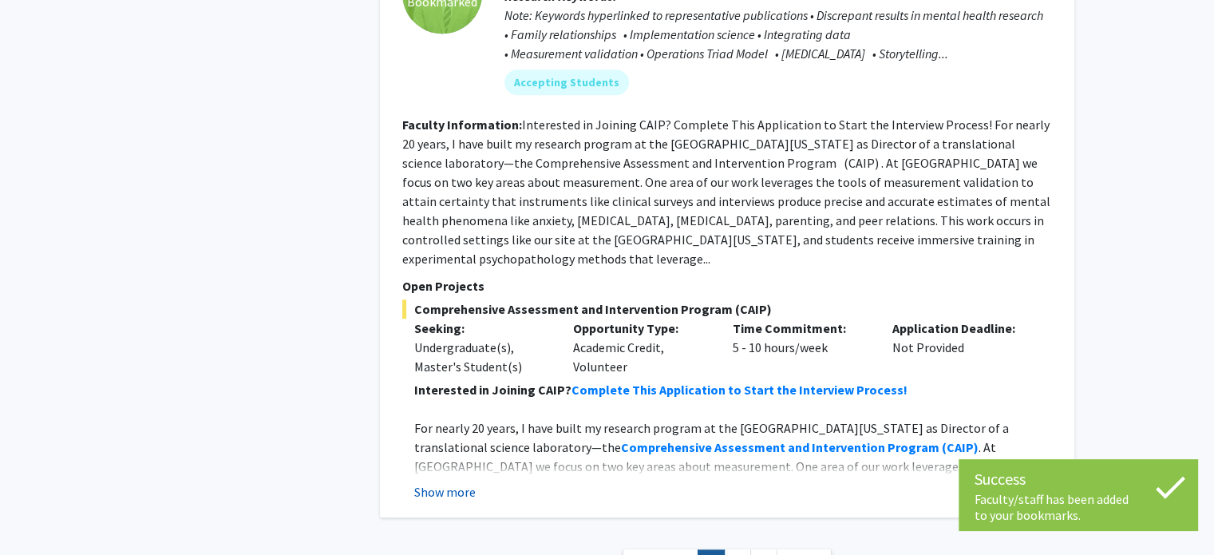
click at [461, 482] on button "Show more" at bounding box center [444, 491] width 61 height 19
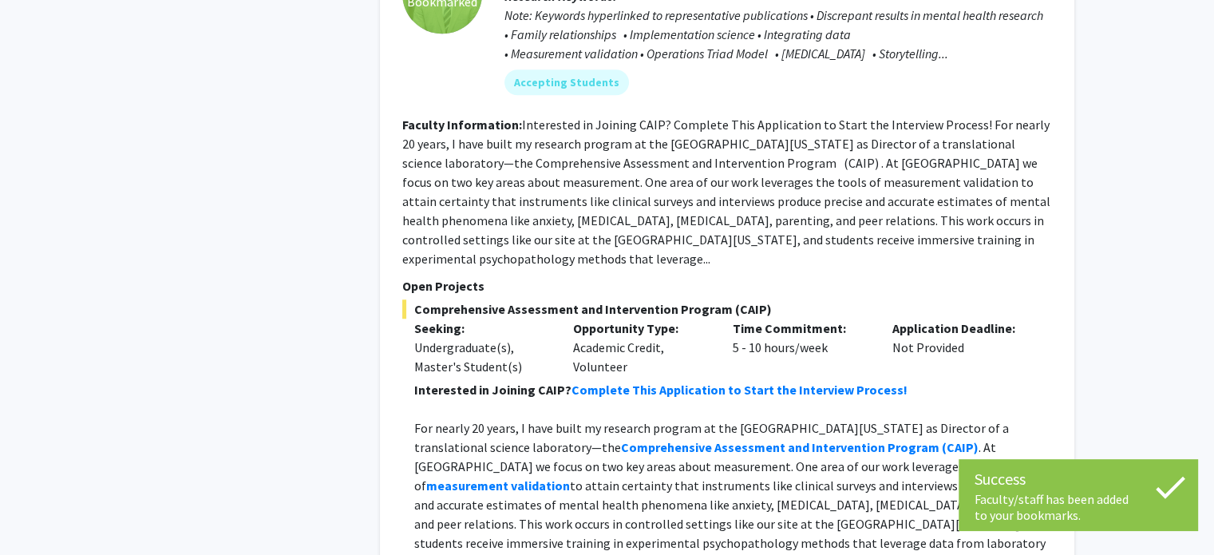
scroll to position [7727, 0]
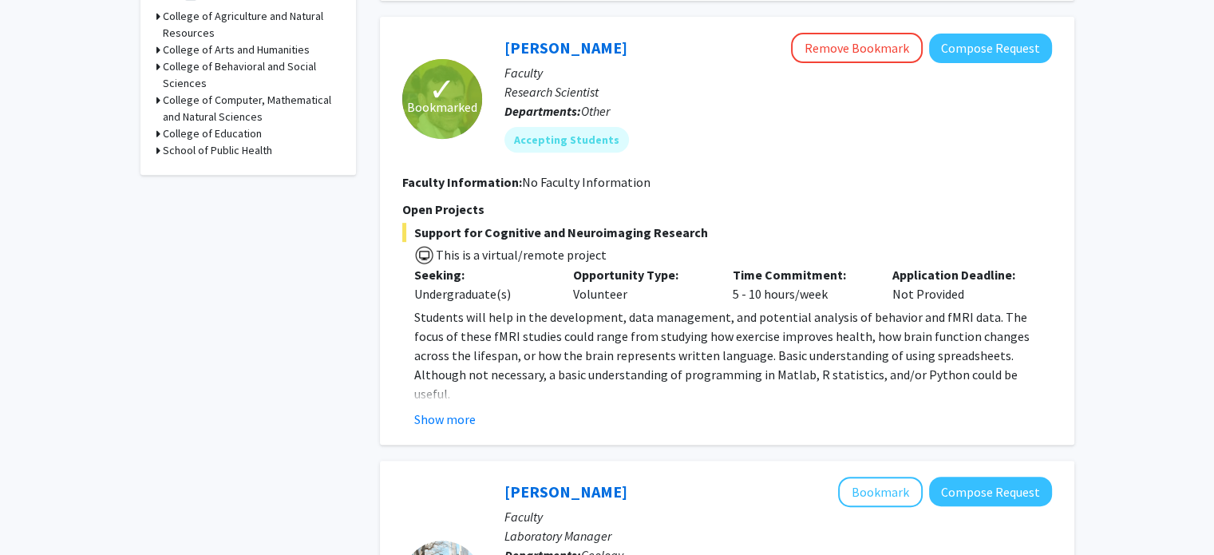
scroll to position [625, 0]
